Goal: Information Seeking & Learning: Learn about a topic

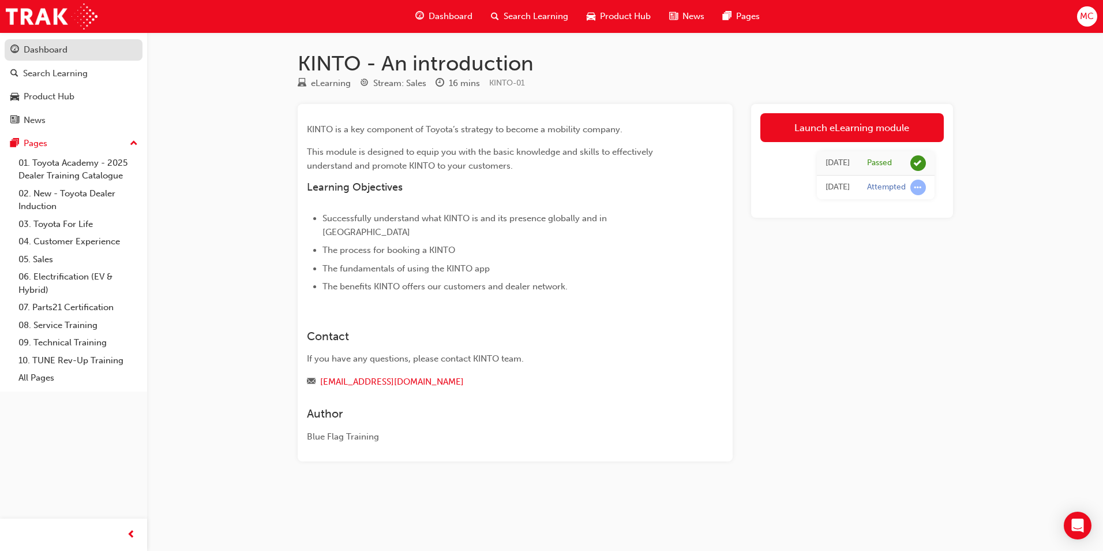
click at [85, 53] on div "Dashboard" at bounding box center [73, 50] width 126 height 14
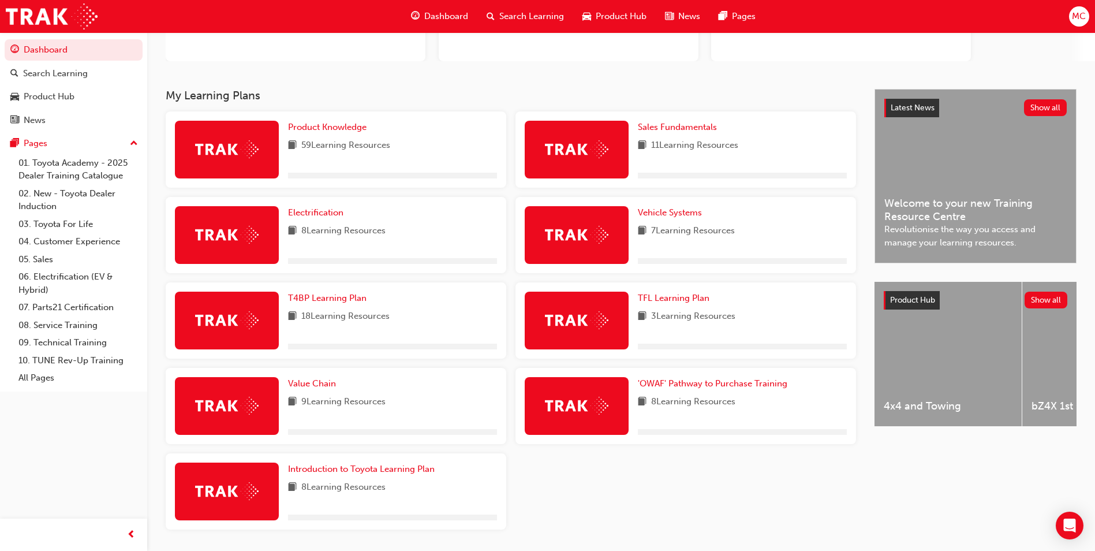
scroll to position [199, 0]
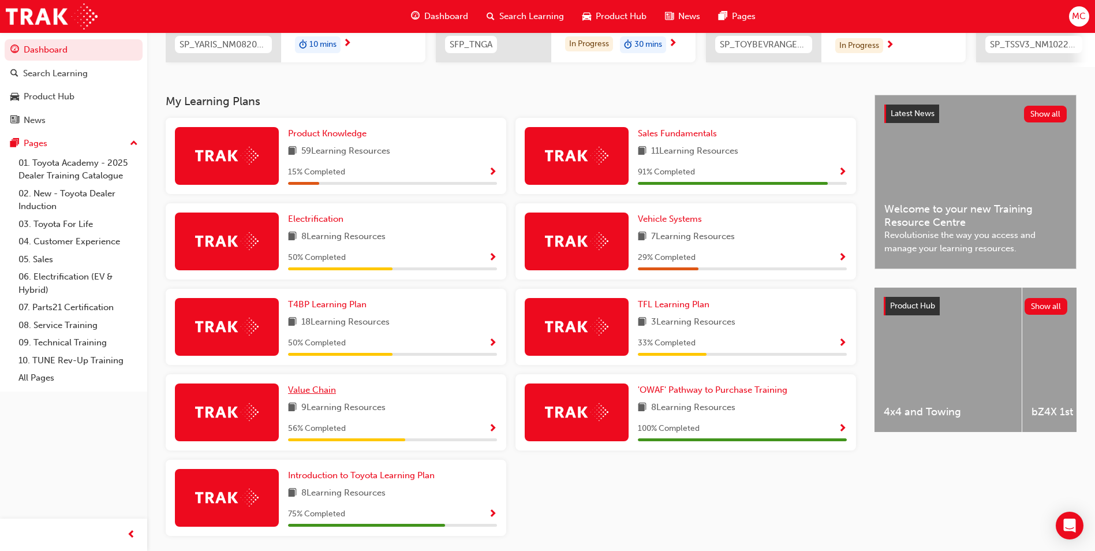
click at [317, 395] on span "Value Chain" at bounding box center [312, 389] width 48 height 10
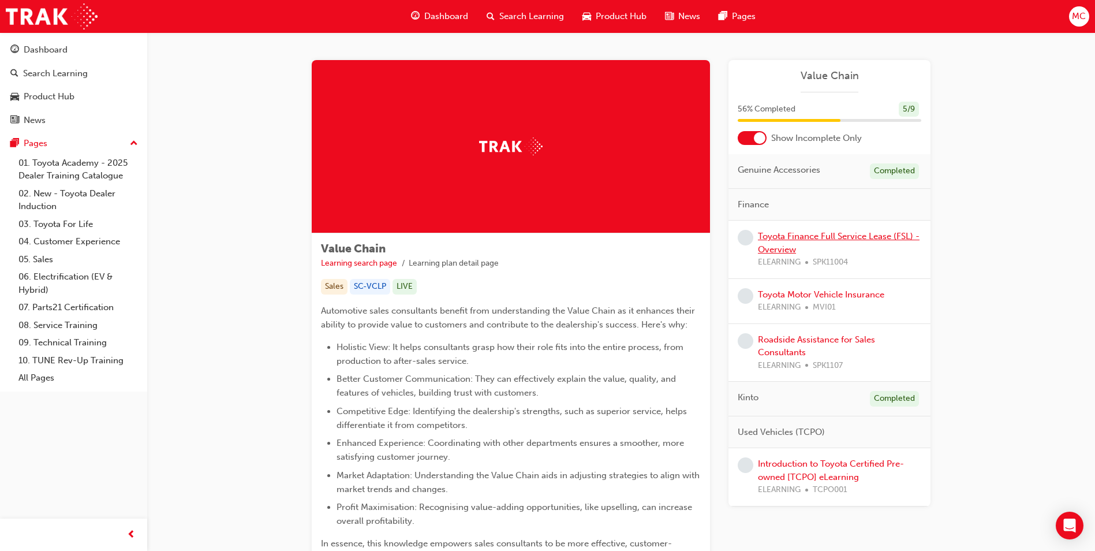
click at [833, 238] on link "Toyota Finance Full Service Lease (FSL) - Overview" at bounding box center [839, 243] width 162 height 24
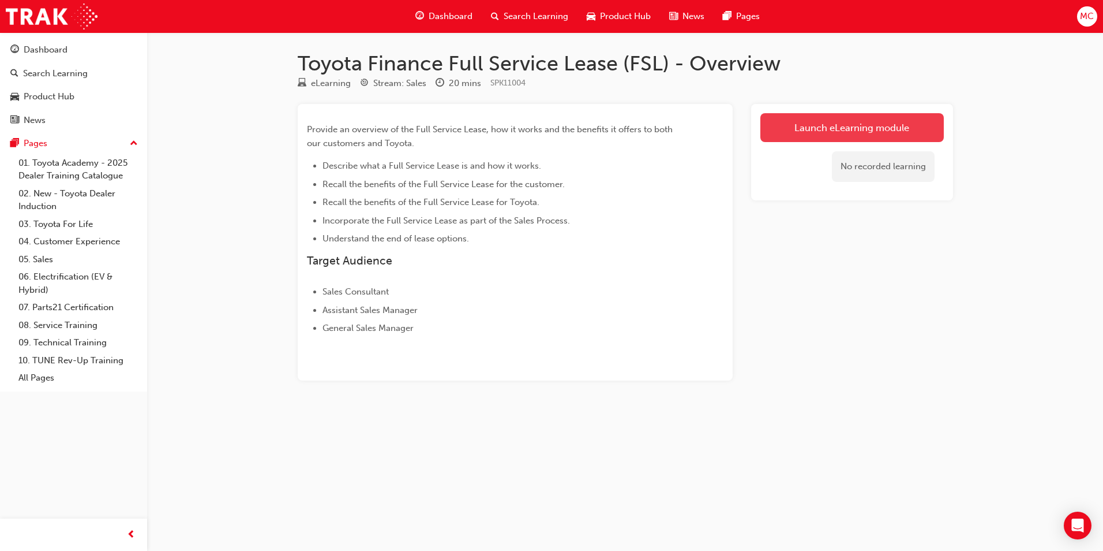
click at [836, 131] on link "Launch eLearning module" at bounding box center [853, 127] width 184 height 29
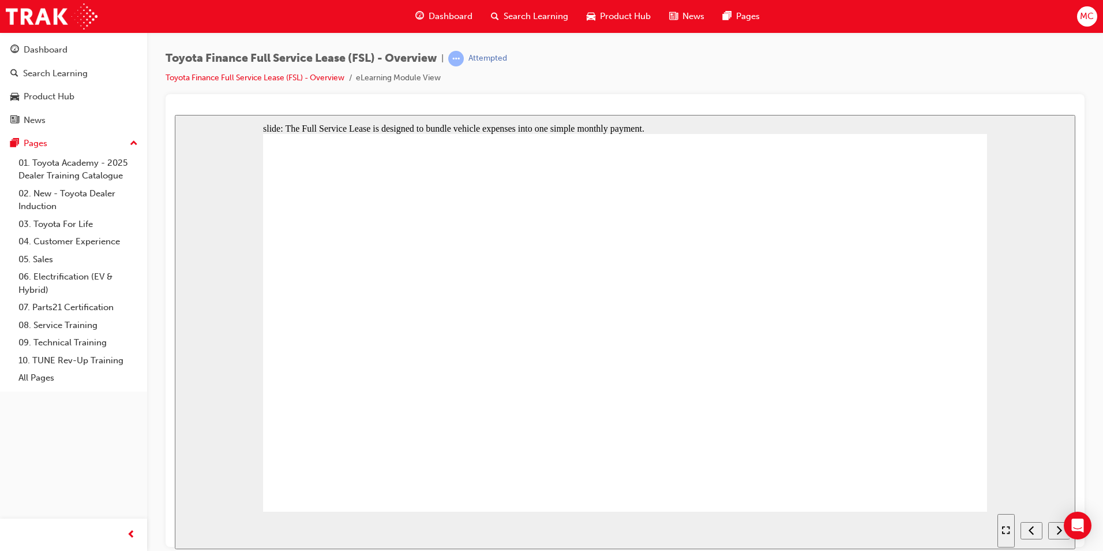
drag, startPoint x: 659, startPoint y: 244, endPoint x: 657, endPoint y: 256, distance: 12.2
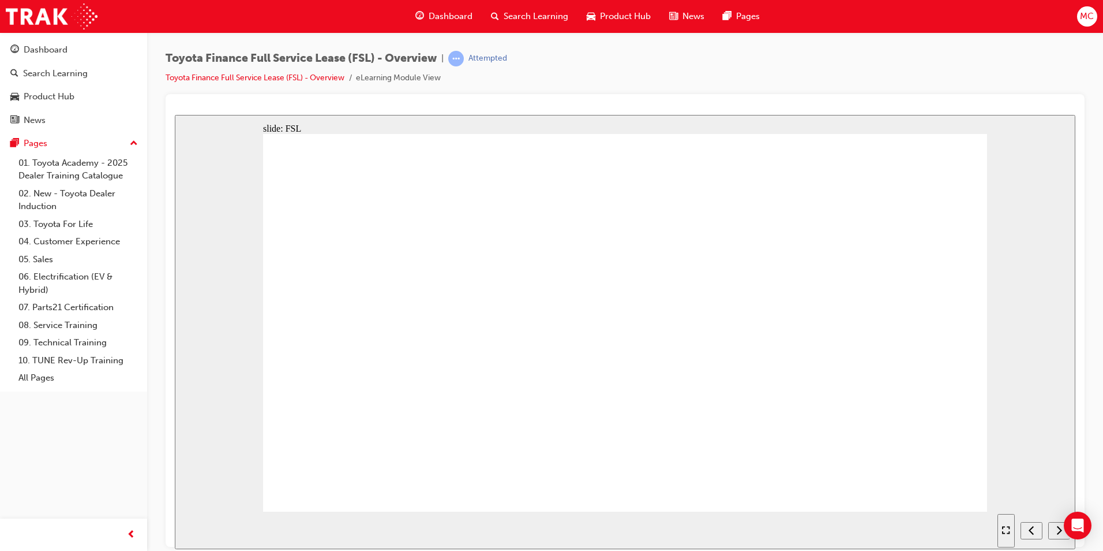
drag, startPoint x: 680, startPoint y: 489, endPoint x: 699, endPoint y: 344, distance: 146.7
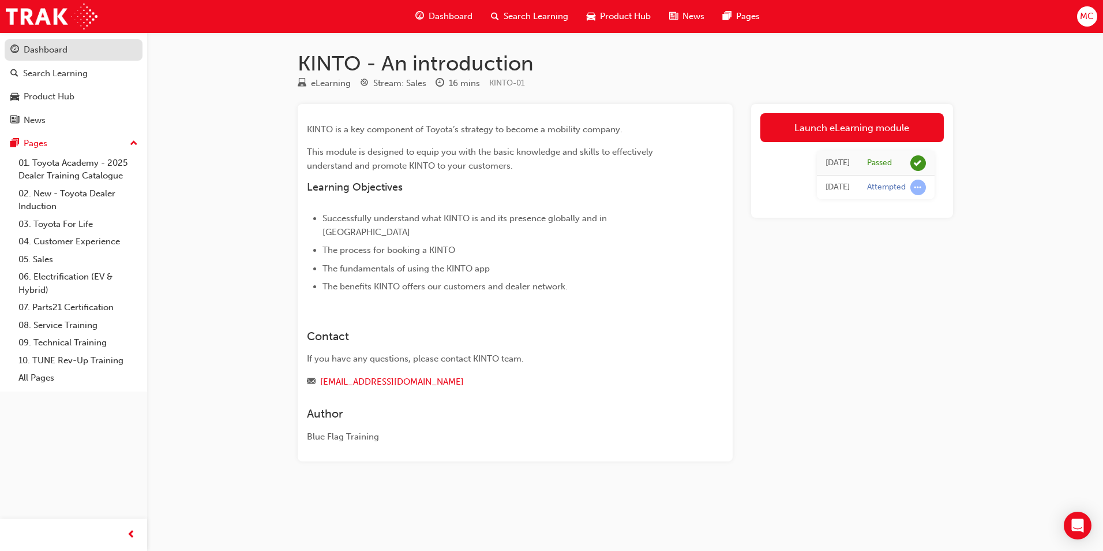
click at [68, 49] on div "Dashboard" at bounding box center [73, 50] width 126 height 14
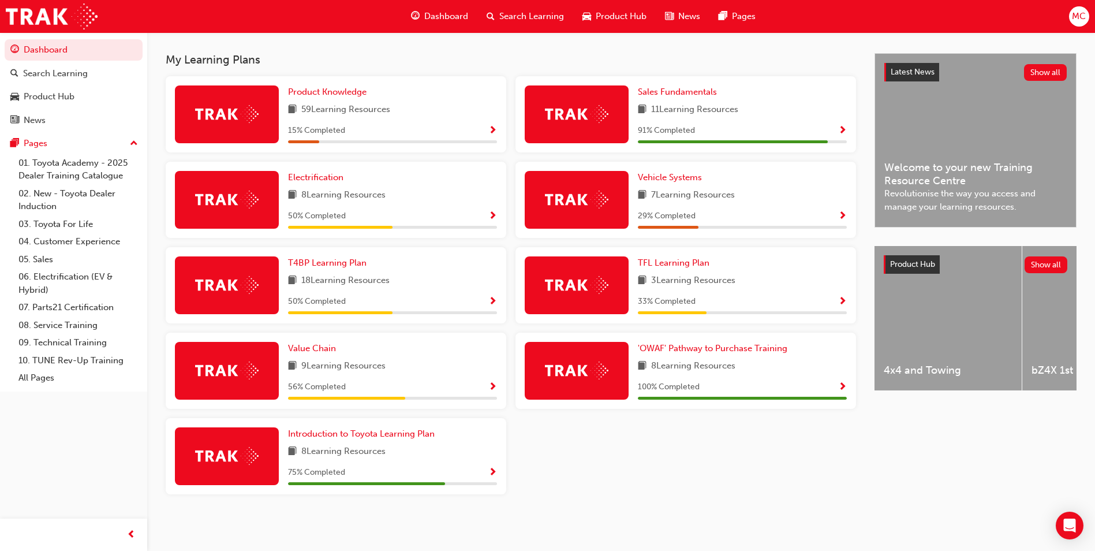
scroll to position [245, 0]
click at [319, 347] on span "Value Chain" at bounding box center [312, 348] width 48 height 10
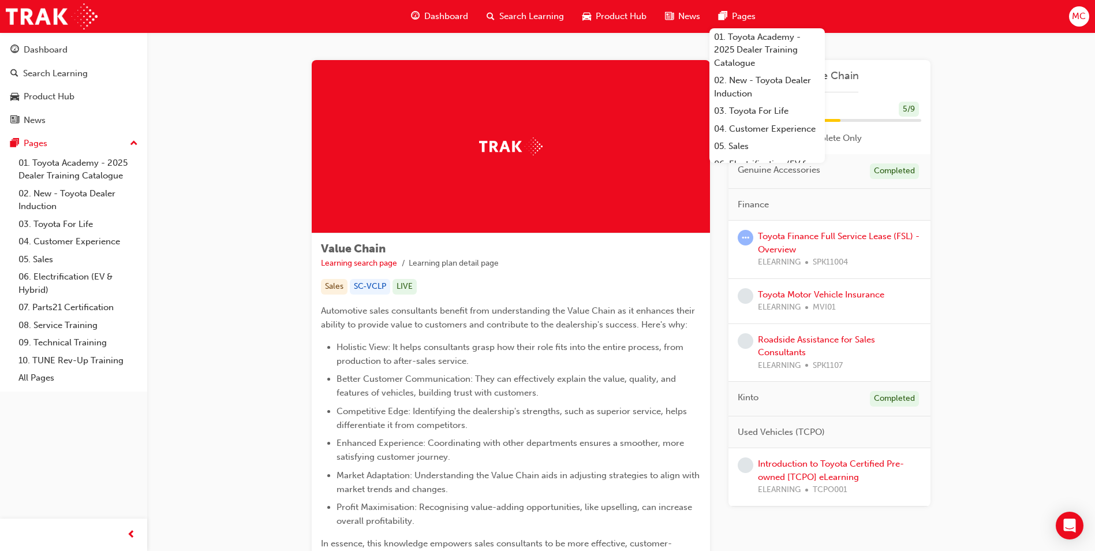
click at [793, 242] on div "Toyota Finance Full Service Lease (FSL) - Overview ELEARNING SPK11004" at bounding box center [839, 249] width 163 height 39
click at [793, 238] on link "Toyota Finance Full Service Lease (FSL) - Overview" at bounding box center [839, 243] width 162 height 24
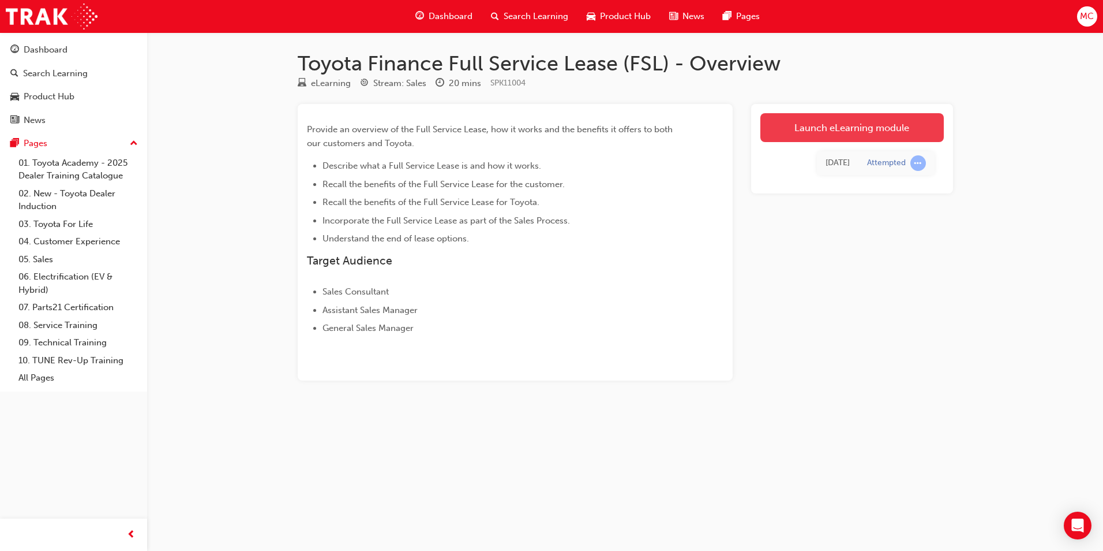
click at [818, 129] on link "Launch eLearning module" at bounding box center [853, 127] width 184 height 29
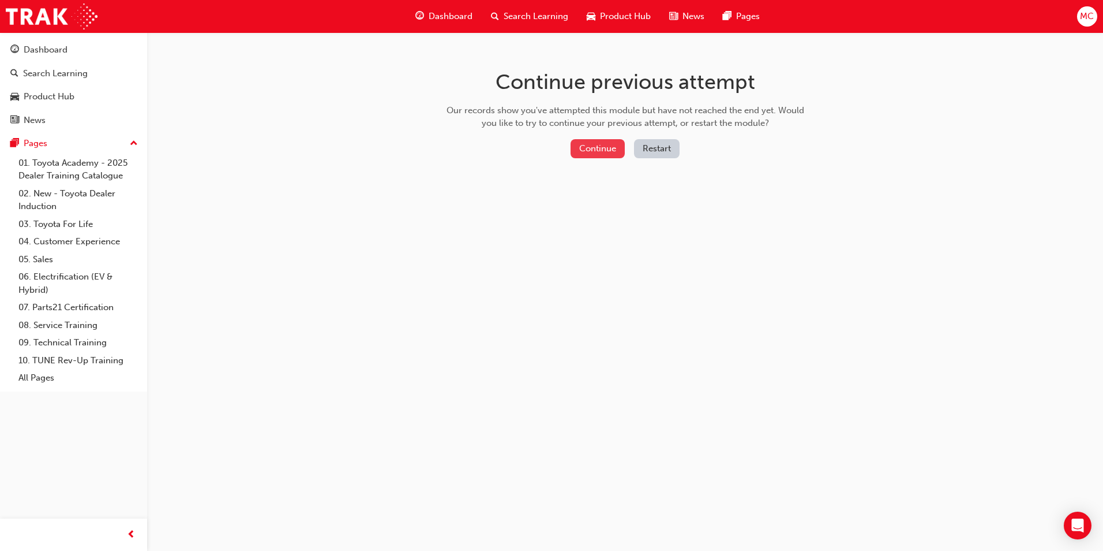
click at [594, 144] on button "Continue" at bounding box center [598, 148] width 54 height 19
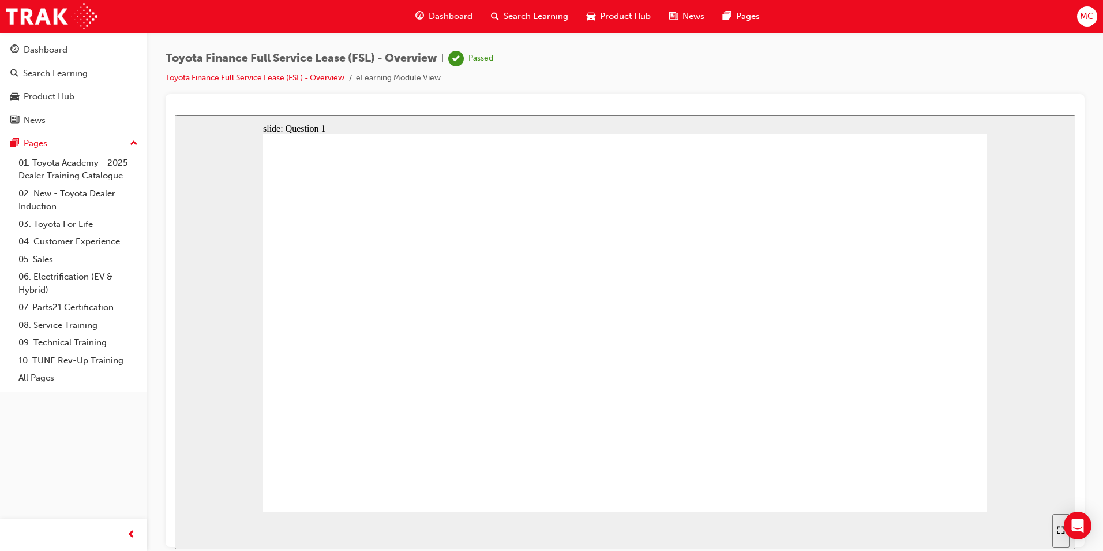
radio input "false"
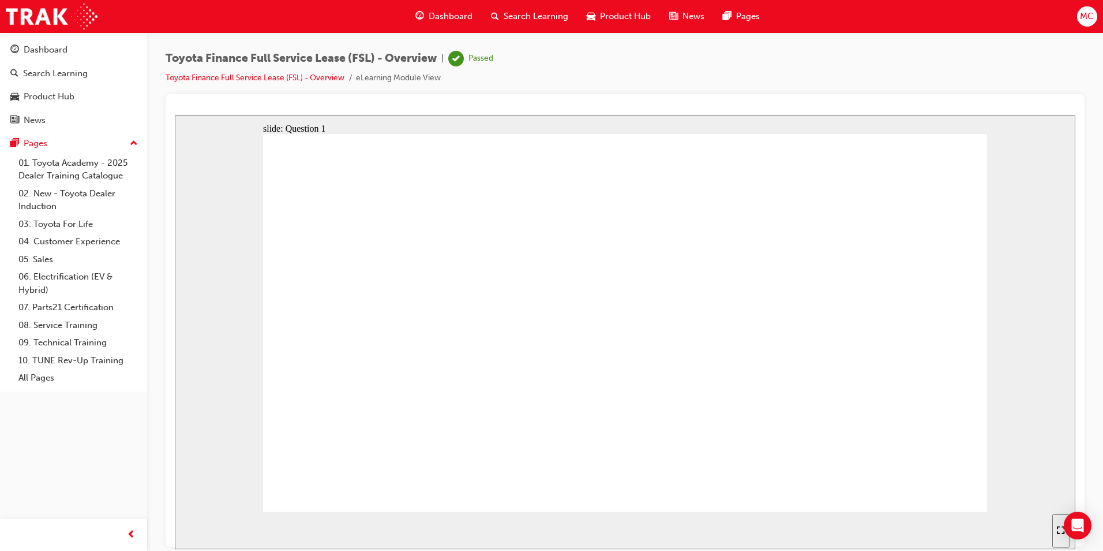
radio input "true"
drag, startPoint x: 393, startPoint y: 291, endPoint x: 380, endPoint y: 293, distance: 13.4
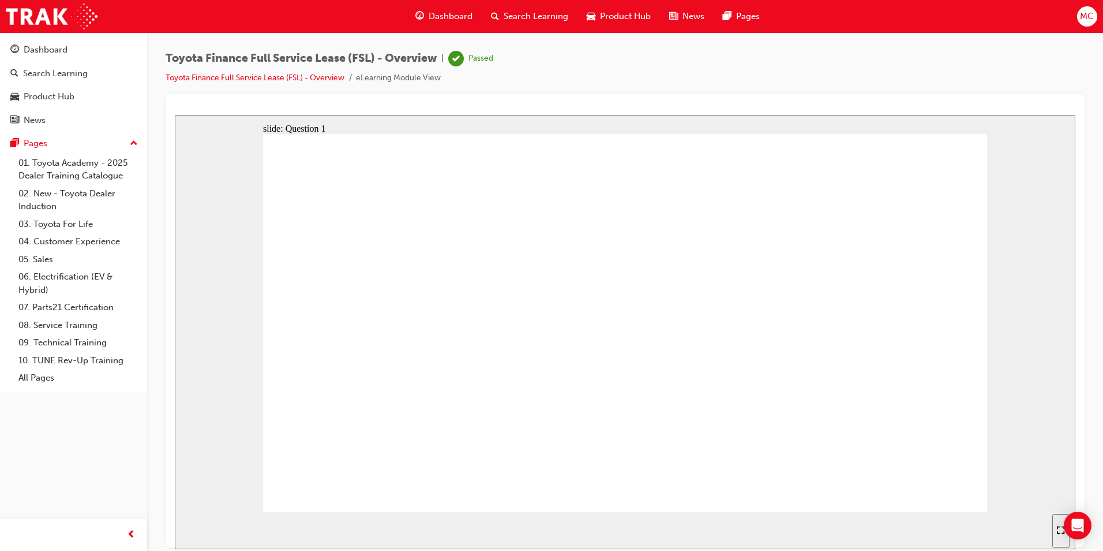
radio input "false"
radio input "true"
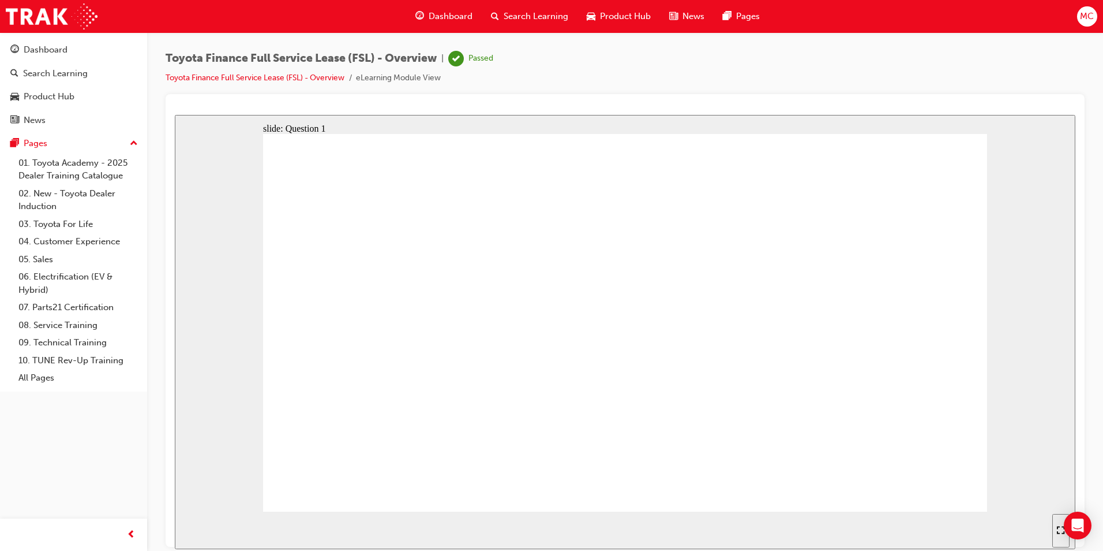
radio input "true"
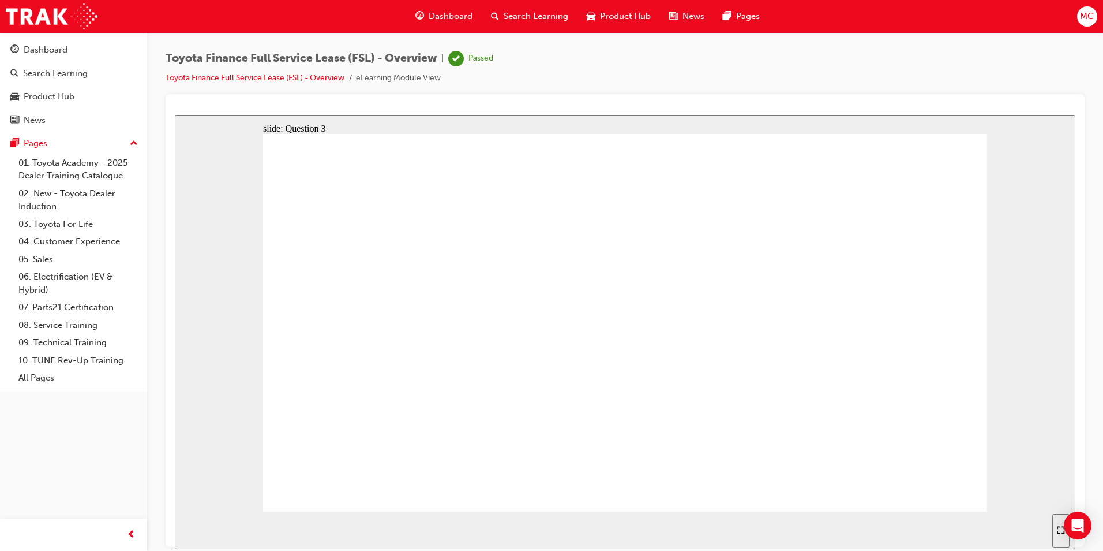
radio input "true"
